Goal: Task Accomplishment & Management: Manage account settings

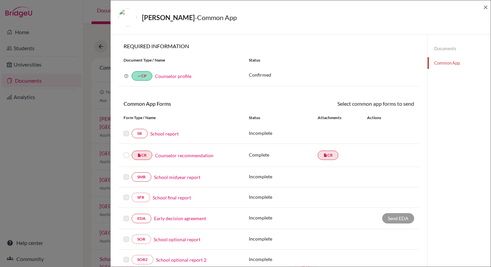
scroll to position [20, 0]
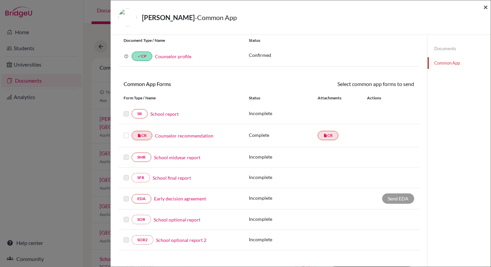
click at [487, 7] on span "×" at bounding box center [486, 7] width 5 height 10
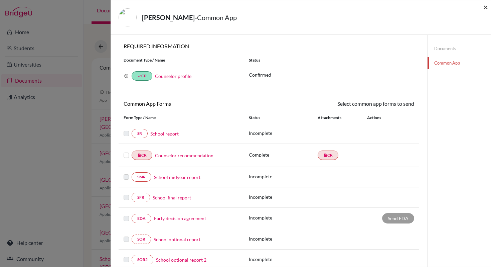
click at [485, 7] on span "×" at bounding box center [486, 7] width 5 height 10
click at [487, 7] on span "×" at bounding box center [486, 7] width 5 height 10
click at [485, 7] on span "×" at bounding box center [486, 7] width 5 height 10
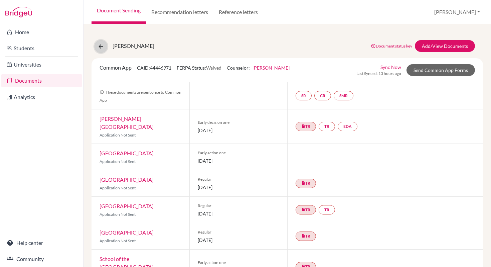
click at [103, 47] on icon at bounding box center [101, 46] width 7 height 7
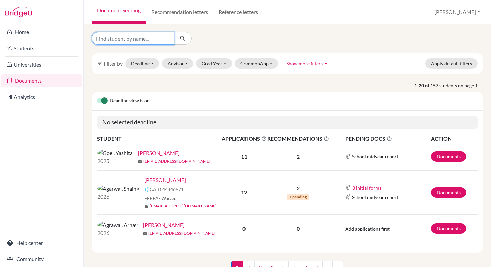
click at [143, 38] on input "Find student by name..." at bounding box center [133, 38] width 83 height 13
type input "Rania"
click button "submit" at bounding box center [183, 38] width 18 height 13
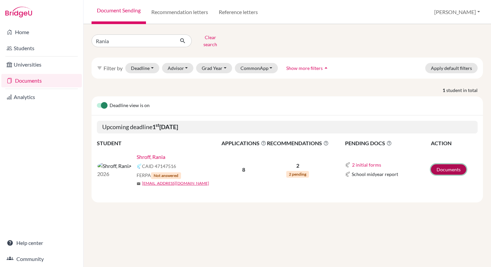
click at [454, 165] on link "Documents" at bounding box center [448, 169] width 35 height 10
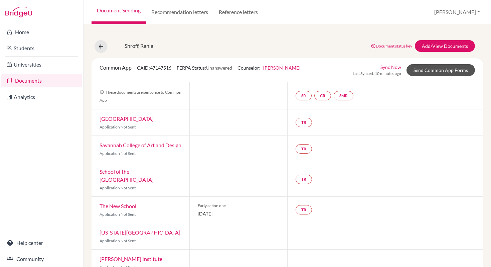
scroll to position [13, 0]
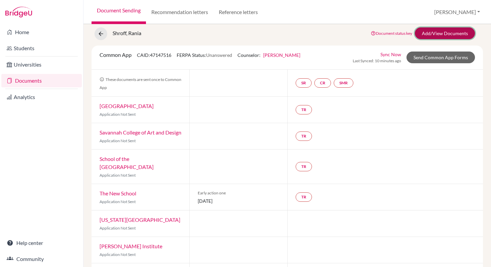
click at [421, 35] on link "Add/View Documents" at bounding box center [445, 33] width 60 height 12
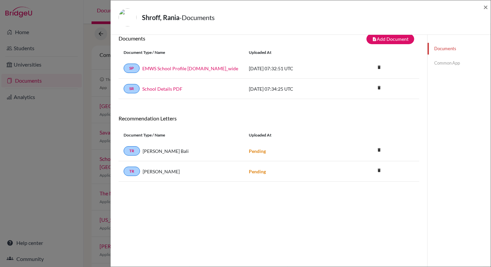
scroll to position [9, 0]
click at [485, 7] on span "×" at bounding box center [486, 7] width 5 height 10
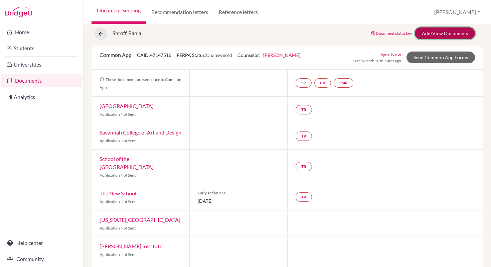
click at [441, 32] on link "Add/View Documents" at bounding box center [445, 33] width 60 height 12
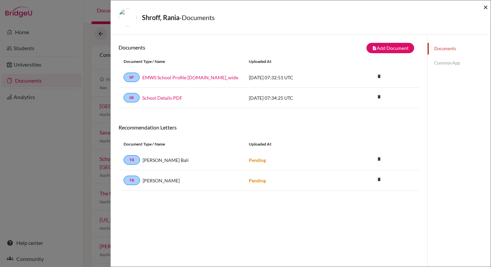
click at [486, 9] on span "×" at bounding box center [486, 7] width 5 height 10
click at [485, 8] on span "×" at bounding box center [486, 7] width 5 height 10
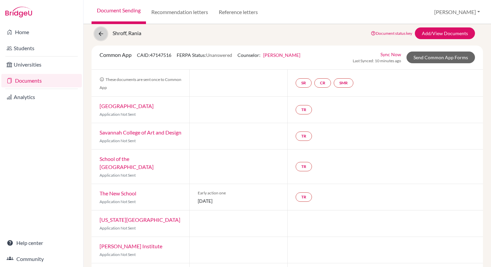
click at [103, 35] on icon at bounding box center [101, 33] width 7 height 7
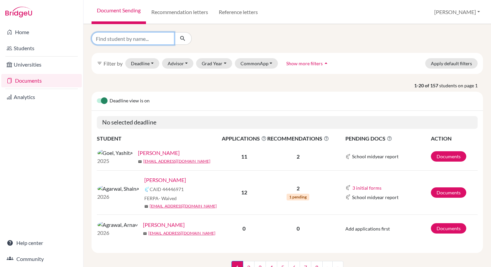
click at [129, 40] on input "Find student by name..." at bounding box center [133, 38] width 83 height 13
drag, startPoint x: 123, startPoint y: 39, endPoint x: 86, endPoint y: 36, distance: 37.5
click at [86, 36] on div "Aninditha filter_list Filter by Deadline - Select a date range Or double click …" at bounding box center [288, 145] width 408 height 243
type input "Aninditha"
click button "submit" at bounding box center [183, 38] width 18 height 13
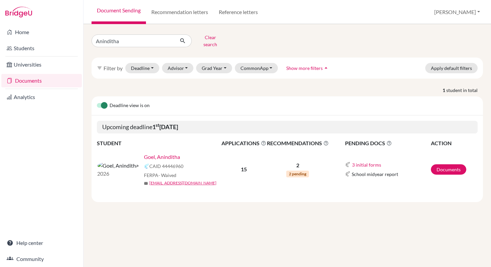
click at [144, 153] on link "Goel, Aninditha" at bounding box center [162, 157] width 36 height 8
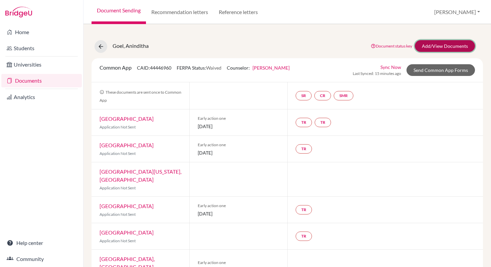
click at [454, 48] on link "Add/View Documents" at bounding box center [445, 46] width 60 height 12
